Goal: Find specific page/section: Find specific page/section

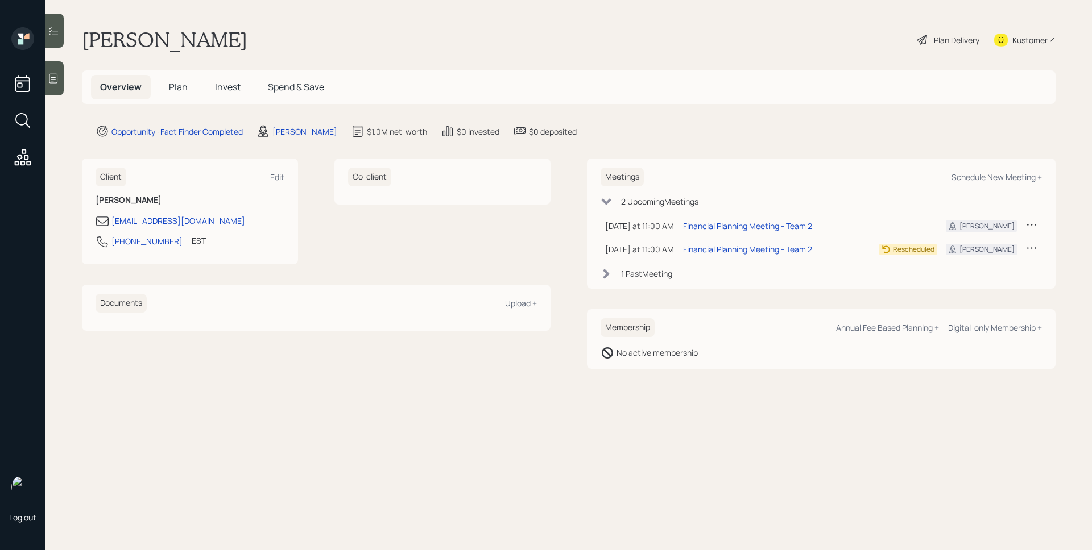
click at [51, 78] on icon at bounding box center [53, 78] width 11 height 11
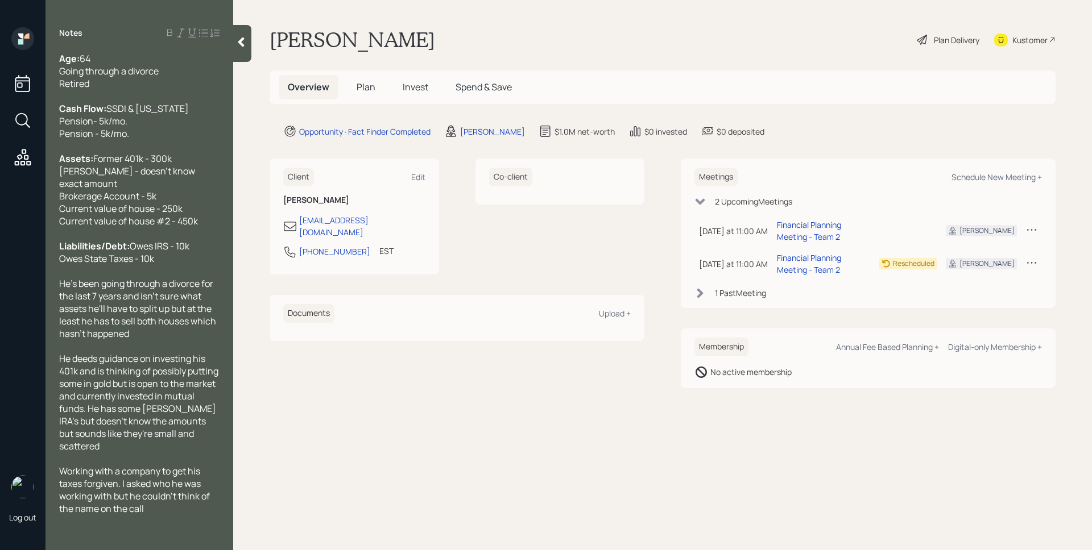
click at [359, 88] on span "Plan" at bounding box center [365, 87] width 19 height 13
